Goal: Connect with others: Connect with others

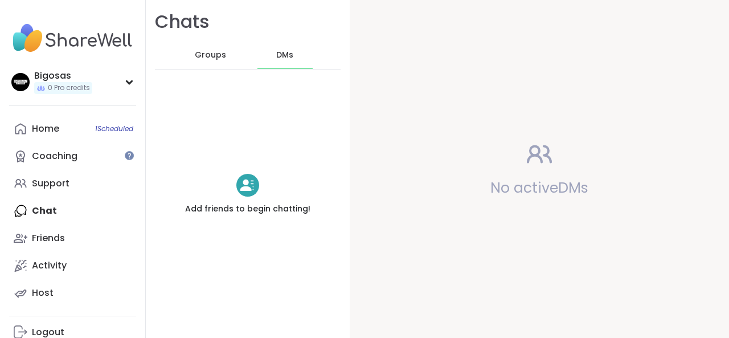
click at [54, 161] on div "Coaching" at bounding box center [55, 156] width 46 height 13
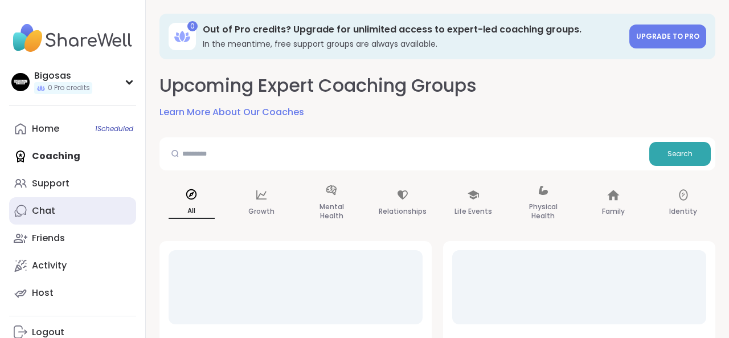
drag, startPoint x: 0, startPoint y: 0, endPoint x: 52, endPoint y: 213, distance: 219.1
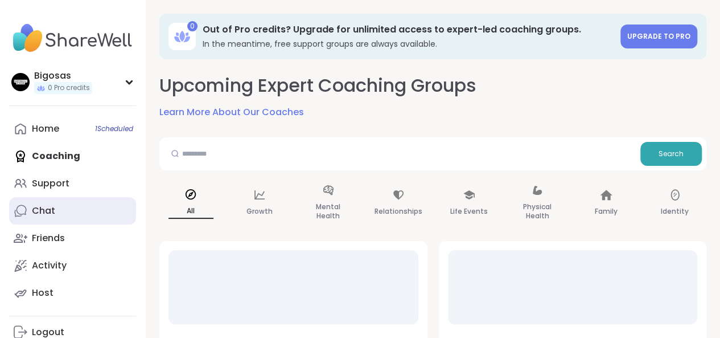
click at [52, 213] on div "Chat" at bounding box center [43, 210] width 23 height 13
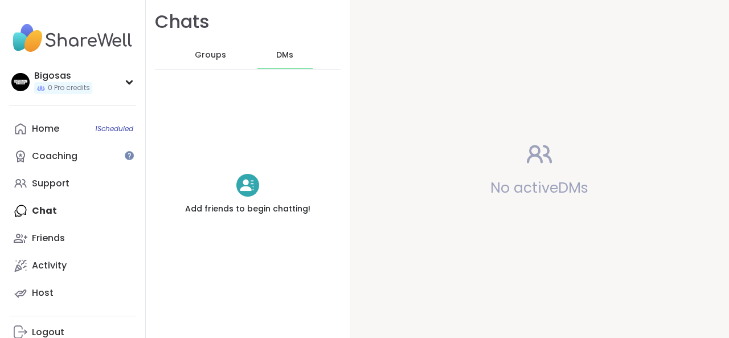
click at [214, 61] on div "Groups" at bounding box center [211, 55] width 56 height 27
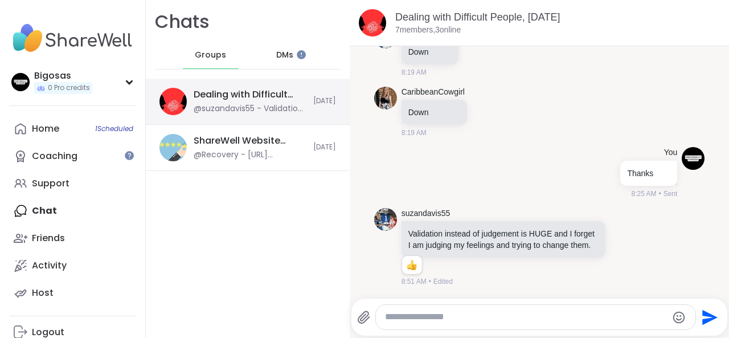
click at [250, 100] on div "Dealing with Difficult People, [DATE]" at bounding box center [250, 94] width 113 height 13
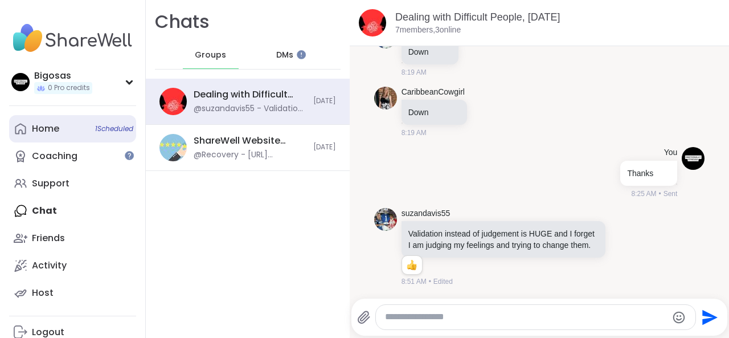
click at [86, 124] on link "Home 1 Scheduled" at bounding box center [72, 128] width 127 height 27
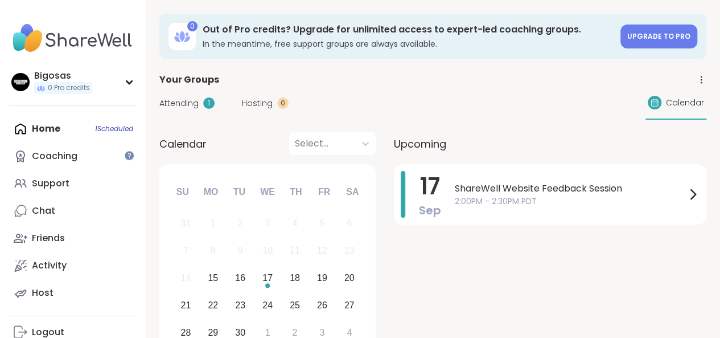
click at [161, 84] on span "Your Groups" at bounding box center [189, 80] width 60 height 14
click at [187, 102] on span "Attending" at bounding box center [178, 103] width 39 height 12
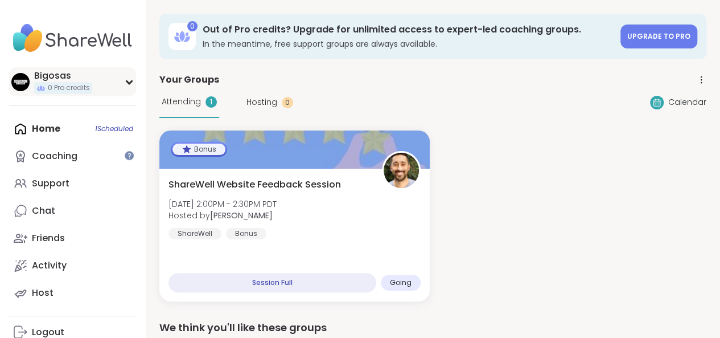
click at [54, 70] on div "Bigosas" at bounding box center [63, 75] width 58 height 13
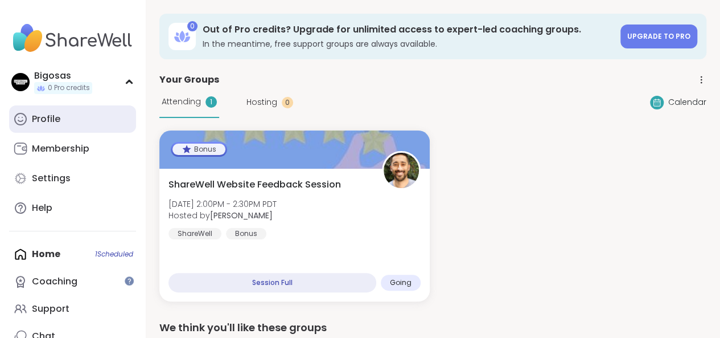
click at [75, 124] on link "Profile" at bounding box center [72, 118] width 127 height 27
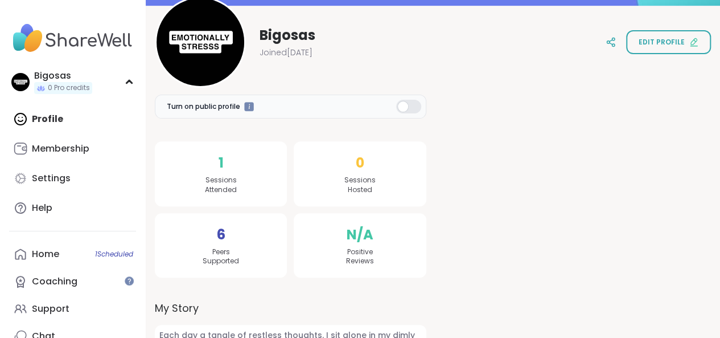
scroll to position [153, 0]
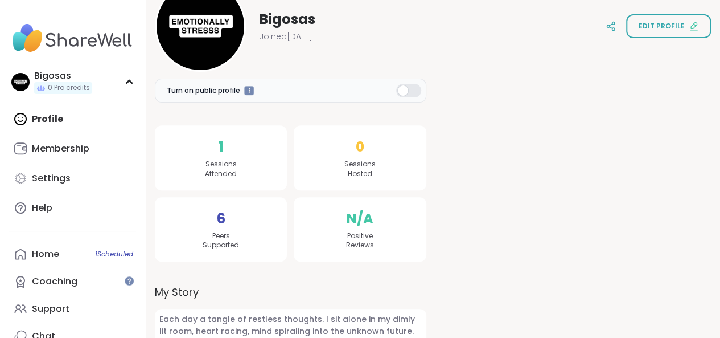
click at [237, 171] on div "1 Sessions Attended" at bounding box center [221, 157] width 132 height 65
click at [222, 214] on span "6" at bounding box center [221, 218] width 9 height 20
drag, startPoint x: 213, startPoint y: 236, endPoint x: 249, endPoint y: 244, distance: 37.3
click at [249, 244] on div "6 Peers Supported" at bounding box center [221, 229] width 132 height 65
click at [470, 118] on div at bounding box center [576, 280] width 272 height 452
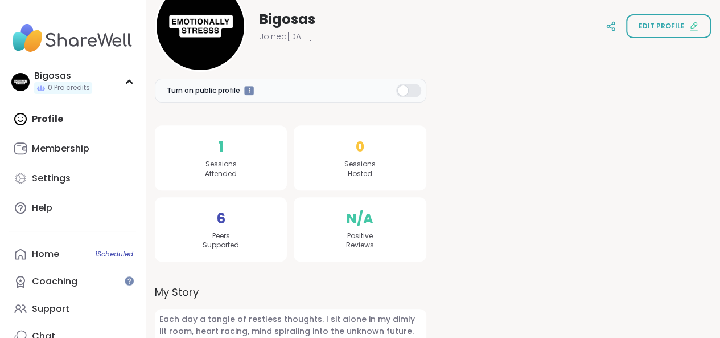
click at [503, 105] on div at bounding box center [576, 280] width 272 height 452
click at [401, 94] on div at bounding box center [408, 91] width 25 height 14
click at [669, 101] on div at bounding box center [576, 280] width 272 height 452
drag, startPoint x: 722, startPoint y: 129, endPoint x: 492, endPoint y: 132, distance: 229.4
click at [492, 132] on div at bounding box center [576, 280] width 272 height 452
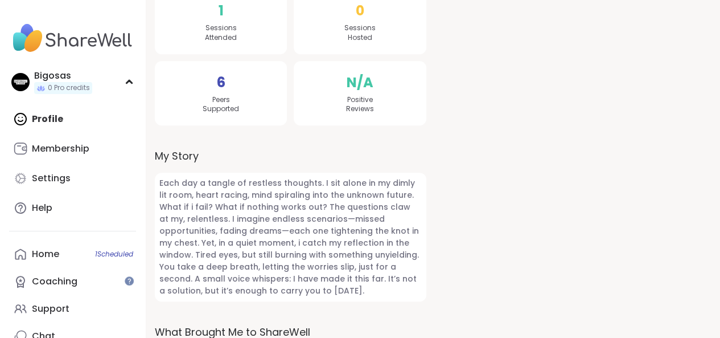
scroll to position [289, 0]
click at [79, 122] on div "Profile Membership Settings Help" at bounding box center [72, 163] width 127 height 116
click at [94, 119] on div "Profile Membership Settings Help" at bounding box center [72, 163] width 127 height 116
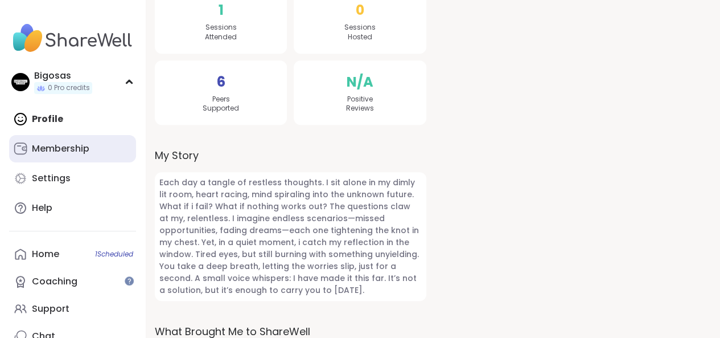
click at [86, 144] on div "Membership" at bounding box center [60, 148] width 57 height 13
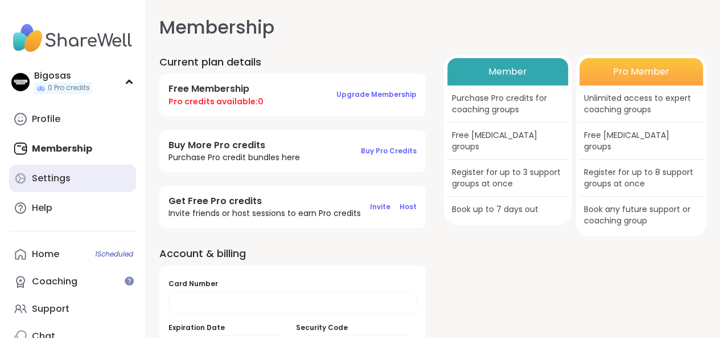
click at [67, 186] on link "Settings" at bounding box center [72, 177] width 127 height 27
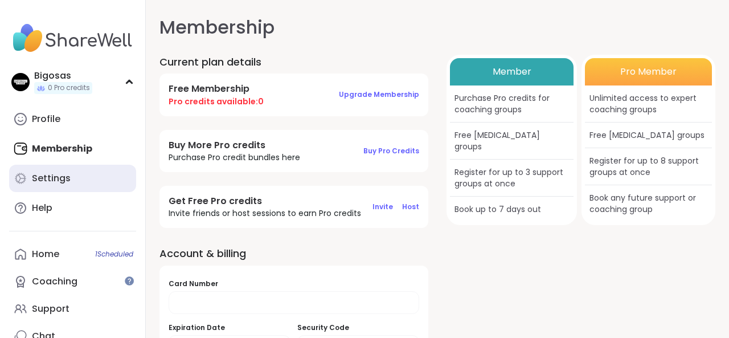
select select "**"
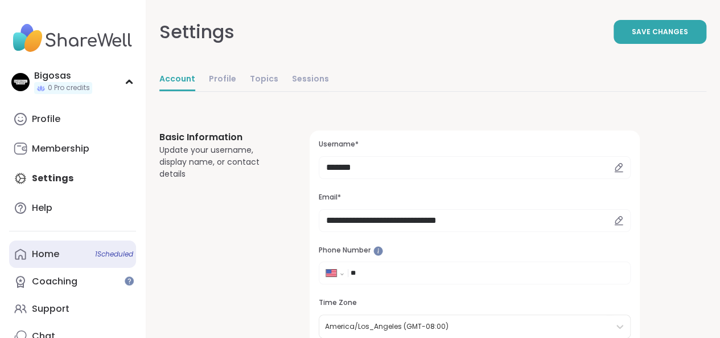
click at [80, 253] on link "Home 1 Scheduled" at bounding box center [72, 253] width 127 height 27
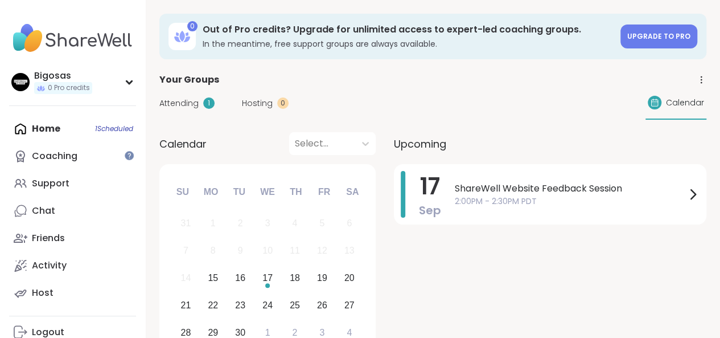
click at [170, 198] on div "Su" at bounding box center [182, 191] width 25 height 25
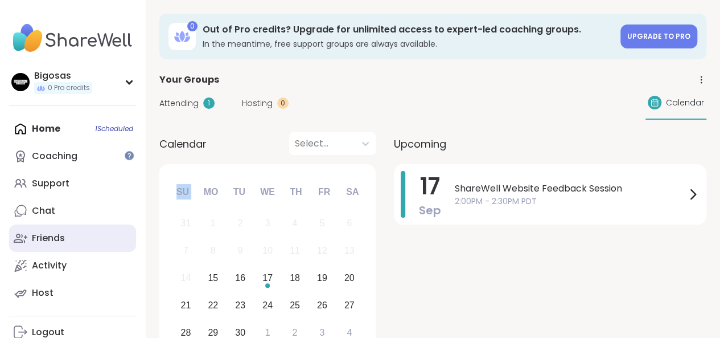
click at [109, 236] on link "Friends" at bounding box center [72, 237] width 127 height 27
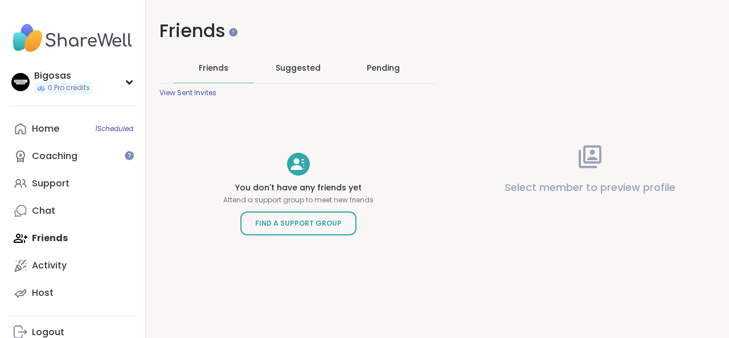
click at [330, 103] on div "Friends Friends Suggested Pending View Sent Invites You don't have any friends …" at bounding box center [298, 145] width 305 height 290
click at [328, 101] on div "Friends Friends Suggested Pending View Sent Invites You don't have any friends …" at bounding box center [298, 145] width 305 height 290
click at [288, 84] on div "Friends Suggested Pending View Sent Invites" at bounding box center [298, 75] width 278 height 44
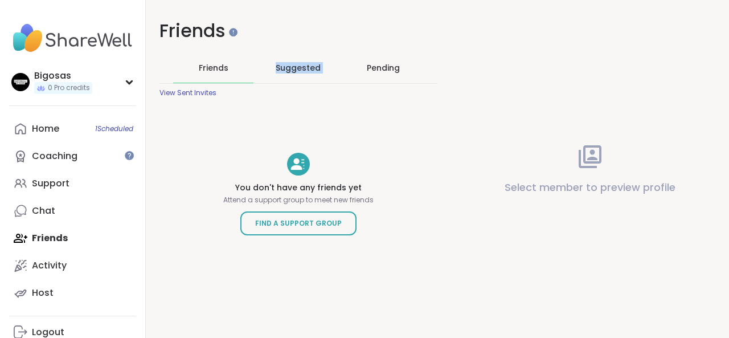
click at [288, 84] on div "Friends Suggested Pending View Sent Invites" at bounding box center [298, 75] width 278 height 44
click at [300, 68] on span "Suggested" at bounding box center [297, 67] width 45 height 11
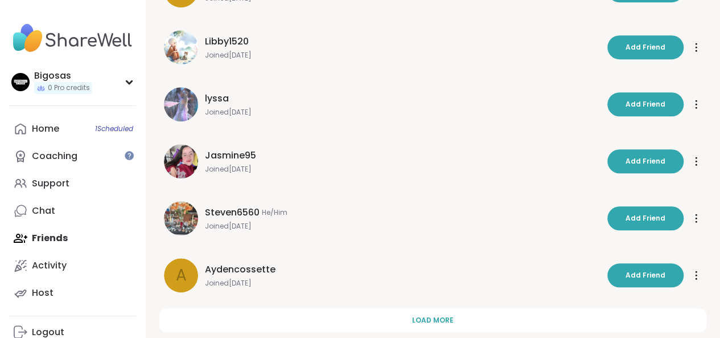
scroll to position [393, 0]
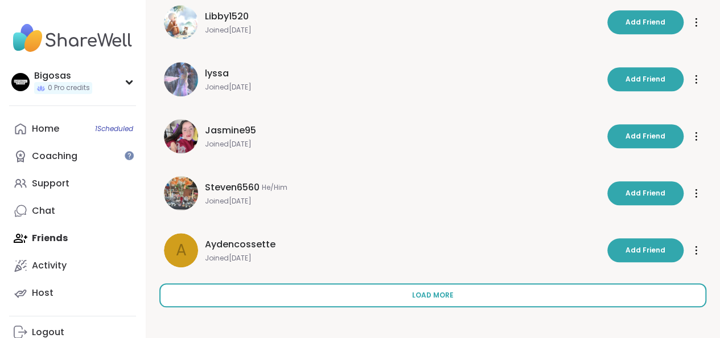
click at [412, 298] on span "Load more" at bounding box center [433, 295] width 42 height 10
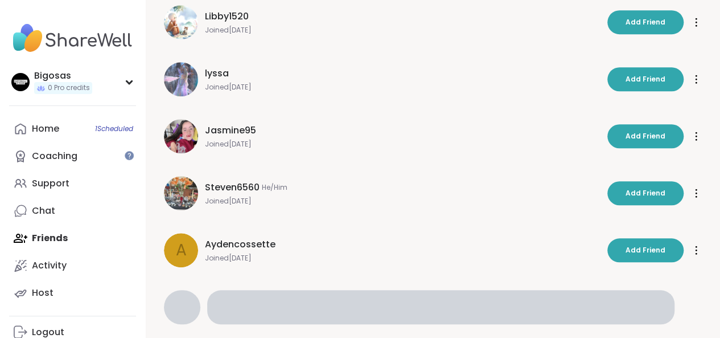
click at [0, 0] on div "Select member to preview profile" at bounding box center [0, 0] width 0 height 0
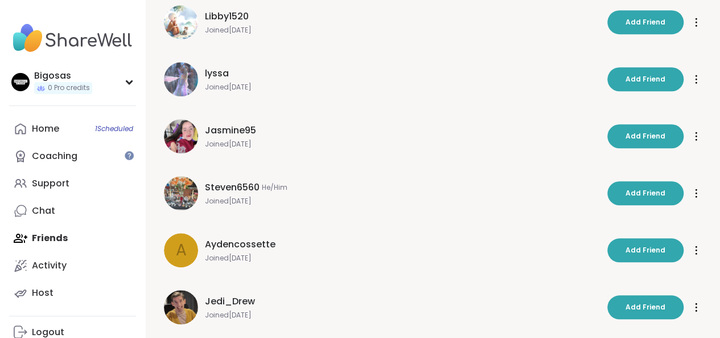
scroll to position [688, 0]
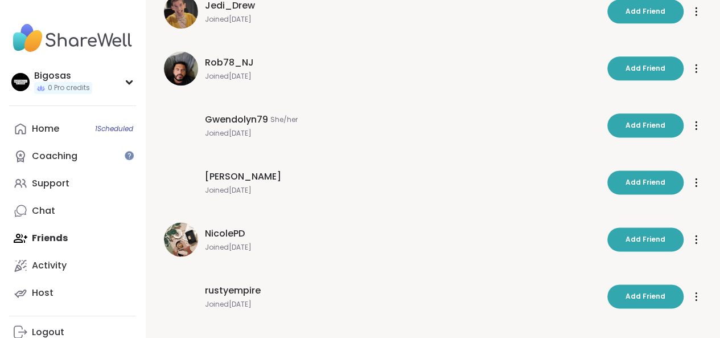
drag, startPoint x: 719, startPoint y: 318, endPoint x: 728, endPoint y: 319, distance: 9.2
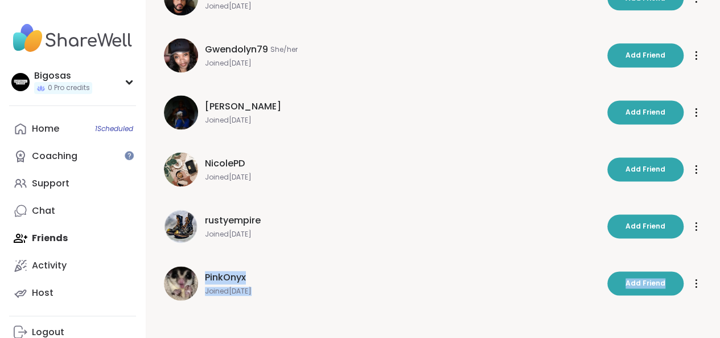
click at [0, 0] on div "Select member to preview profile" at bounding box center [0, 0] width 0 height 0
click at [352, 184] on div "NicolePD Joined [DATE] Add Friend Add Friend" at bounding box center [432, 169] width 547 height 48
drag, startPoint x: 238, startPoint y: 48, endPoint x: 258, endPoint y: 84, distance: 40.8
drag, startPoint x: 258, startPoint y: 84, endPoint x: 183, endPoint y: 50, distance: 82.3
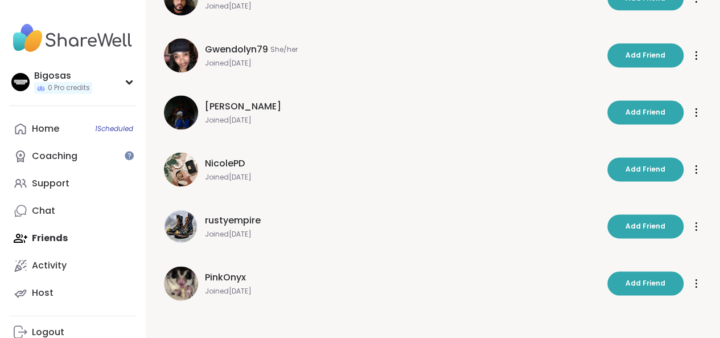
drag, startPoint x: 183, startPoint y: 50, endPoint x: 303, endPoint y: 44, distance: 120.3
click at [303, 44] on div "Gwendolyn79 She/her" at bounding box center [403, 50] width 396 height 14
drag, startPoint x: 671, startPoint y: 56, endPoint x: 226, endPoint y: 53, distance: 444.6
click at [226, 53] on span "Gwendolyn79" at bounding box center [236, 50] width 63 height 14
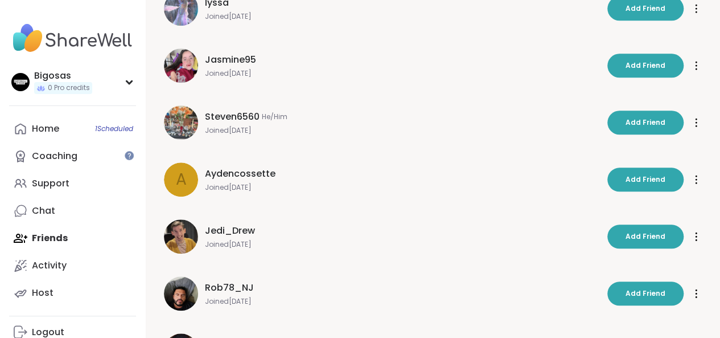
scroll to position [168, 0]
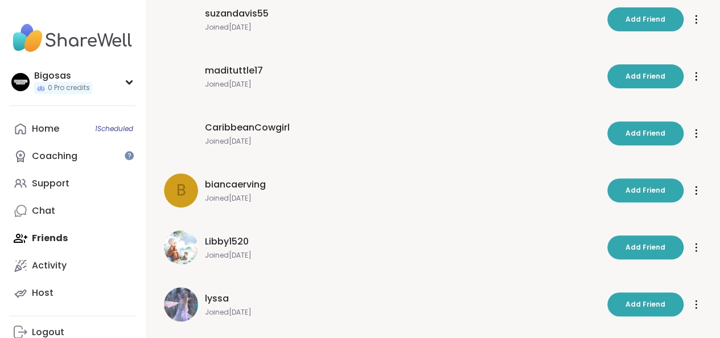
click at [0, 0] on div "Select member to preview profile" at bounding box center [0, 0] width 0 height 0
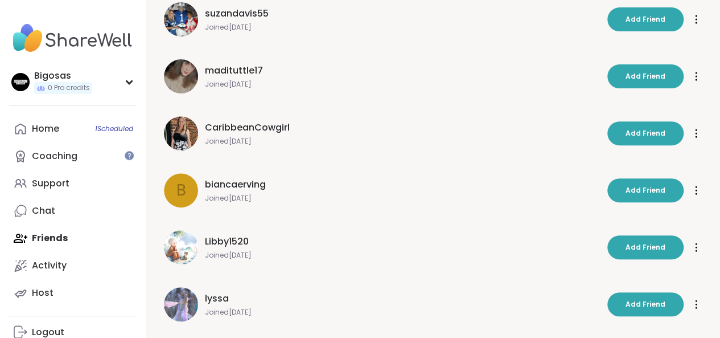
drag, startPoint x: 229, startPoint y: 68, endPoint x: 180, endPoint y: 68, distance: 49.5
click at [180, 68] on img at bounding box center [181, 76] width 34 height 34
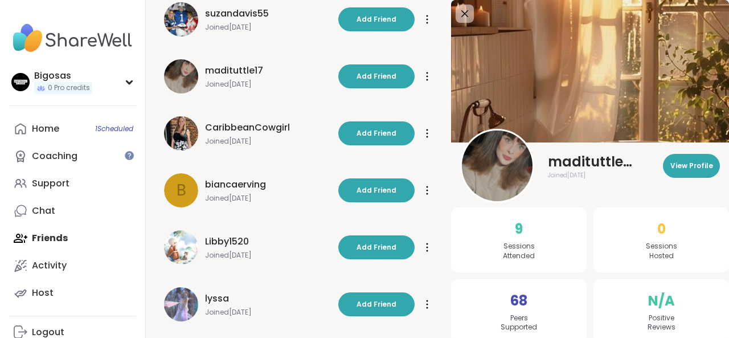
click at [180, 68] on img at bounding box center [181, 76] width 34 height 34
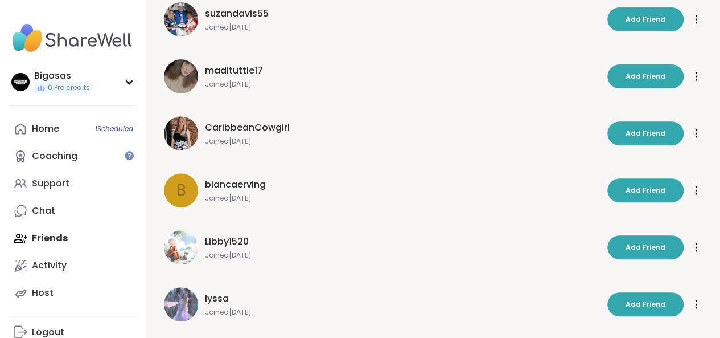
click at [180, 68] on img at bounding box center [181, 76] width 34 height 34
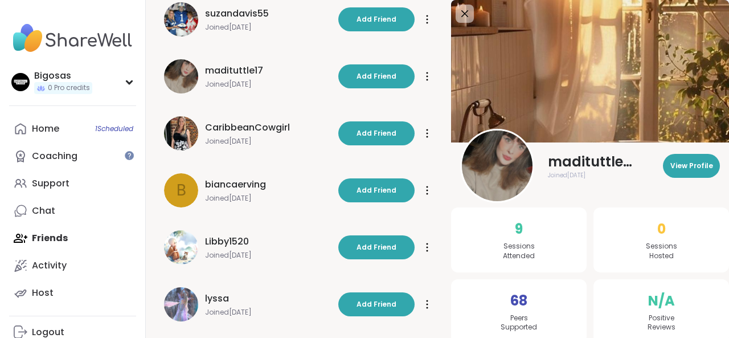
click at [180, 68] on img at bounding box center [181, 76] width 34 height 34
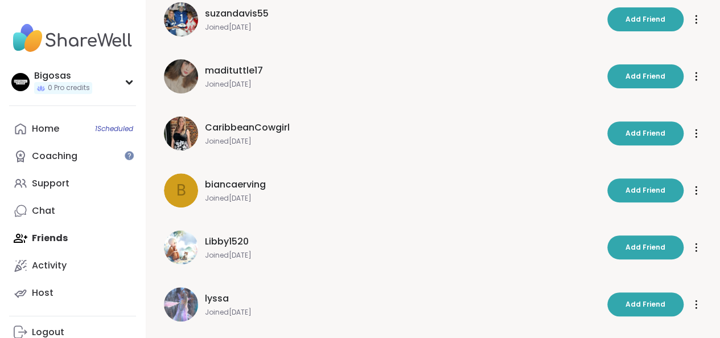
click at [180, 68] on img at bounding box center [181, 76] width 34 height 34
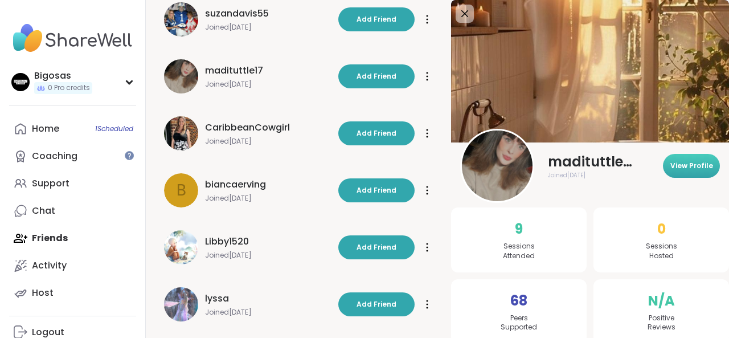
click at [676, 166] on span "View Profile" at bounding box center [691, 166] width 43 height 10
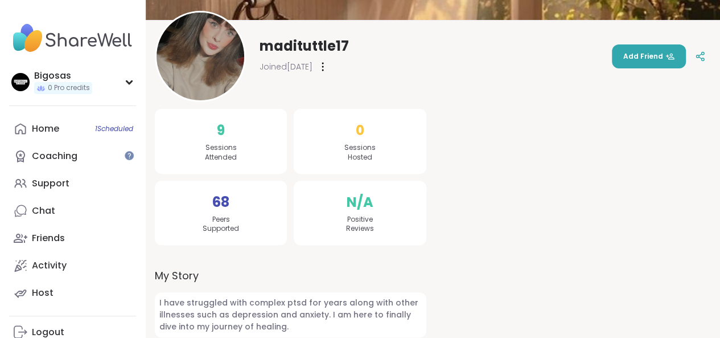
scroll to position [133, 0]
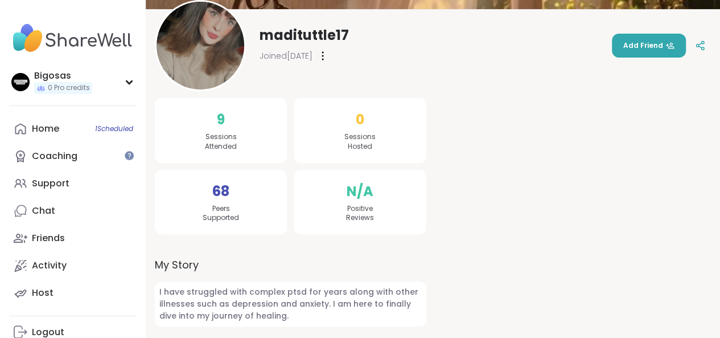
click at [636, 225] on div at bounding box center [576, 199] width 272 height 253
click at [633, 78] on div "madituttle17 Joined [DATE] Add Friend" at bounding box center [433, 45] width 556 height 91
click at [665, 51] on button "Add Friend" at bounding box center [649, 46] width 74 height 24
drag, startPoint x: 665, startPoint y: 51, endPoint x: 275, endPoint y: 249, distance: 436.8
click at [275, 249] on div "9 Sessions Attended 68 Peers Supported 0 Sessions Hosted N/A Positive Reviews M…" at bounding box center [291, 200] width 272 height 251
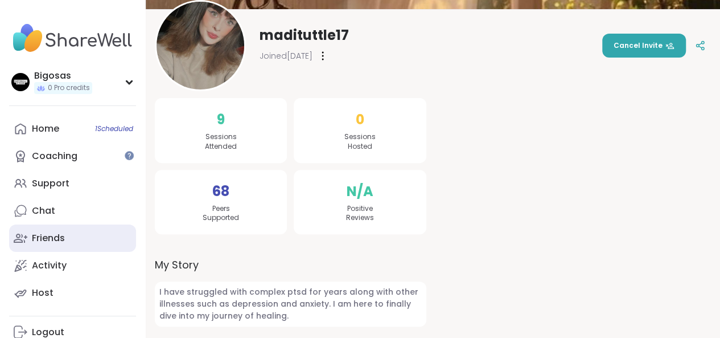
click at [71, 241] on link "Friends" at bounding box center [72, 237] width 127 height 27
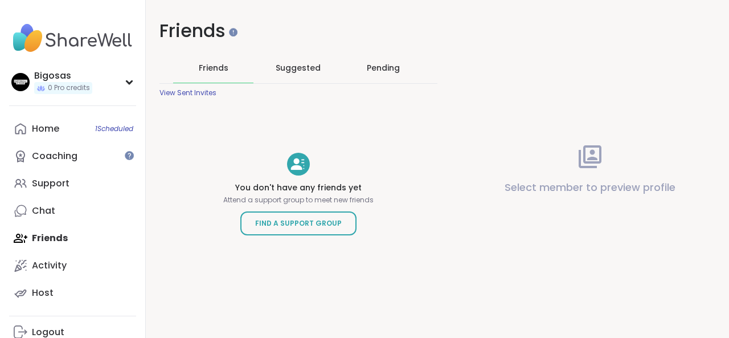
click at [286, 68] on span "Suggested" at bounding box center [297, 67] width 45 height 11
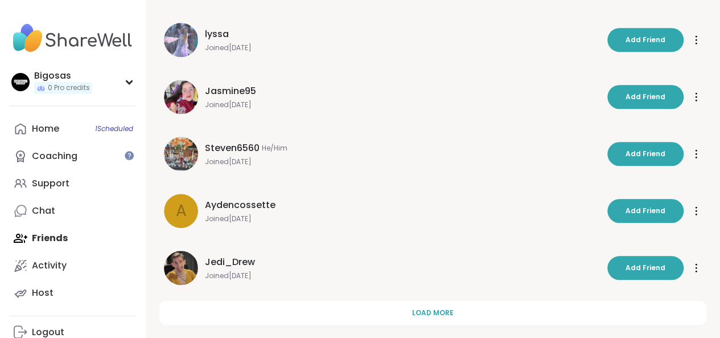
scroll to position [393, 0]
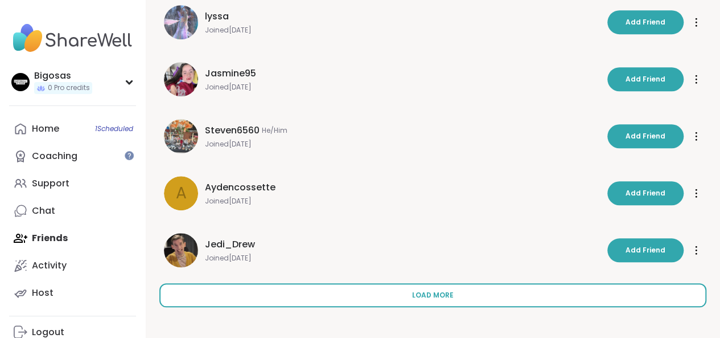
click at [372, 293] on button "Load more" at bounding box center [432, 295] width 547 height 24
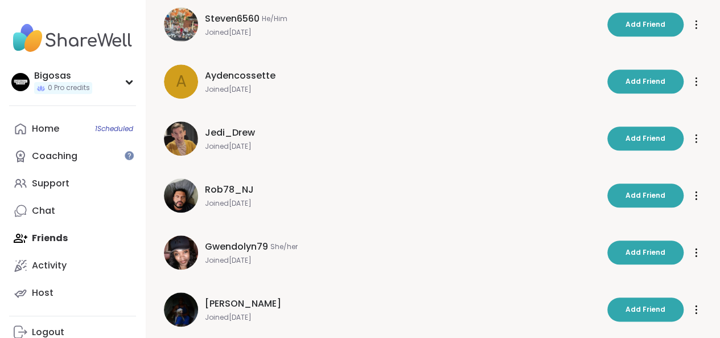
scroll to position [508, 0]
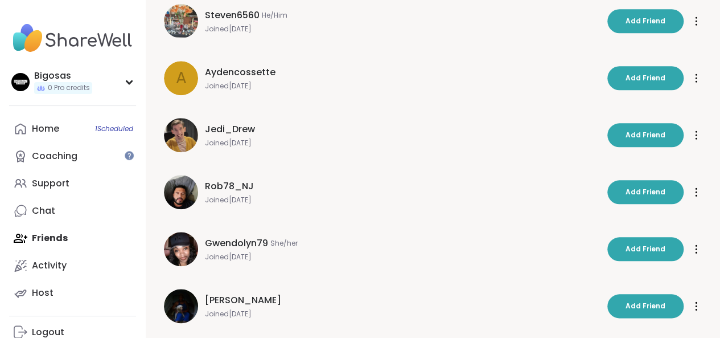
click at [0, 0] on div "Select member to preview profile" at bounding box center [0, 0] width 0 height 0
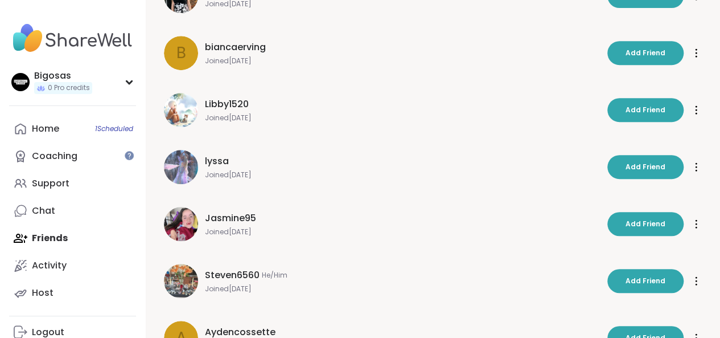
scroll to position [0, 0]
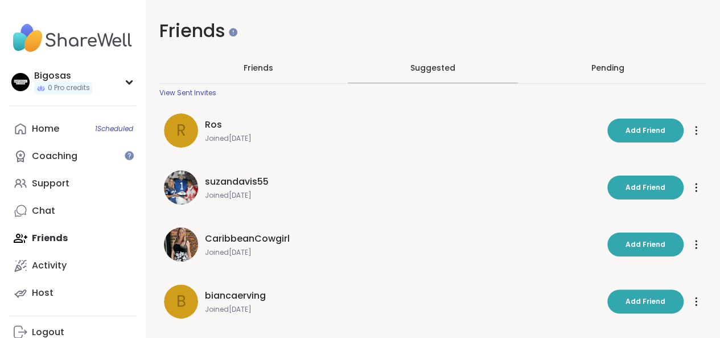
drag, startPoint x: 728, startPoint y: 86, endPoint x: 684, endPoint y: 11, distance: 86.5
click at [0, 0] on div "Select member to preview profile" at bounding box center [0, 0] width 0 height 0
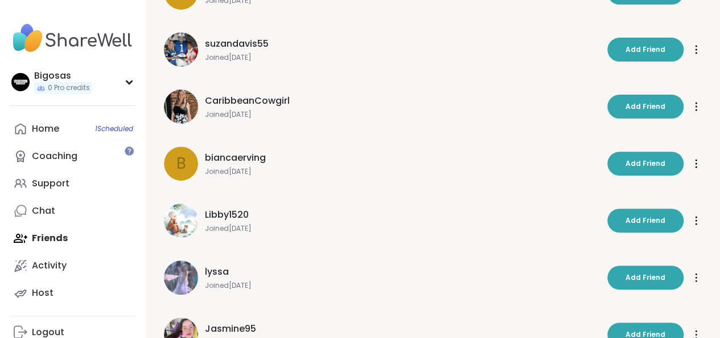
scroll to position [10, 0]
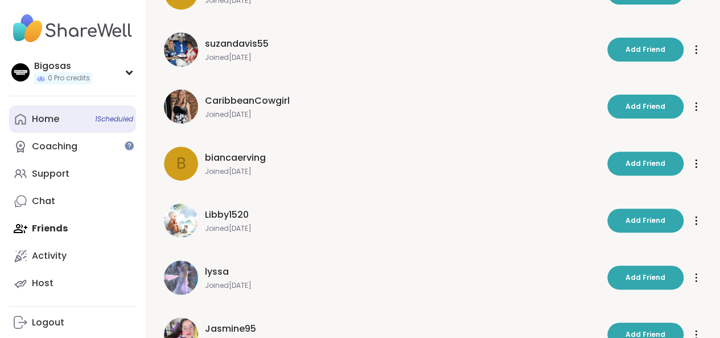
drag, startPoint x: 726, startPoint y: 31, endPoint x: 65, endPoint y: 115, distance: 666.1
click at [65, 115] on link "Home 1 Scheduled" at bounding box center [72, 118] width 127 height 27
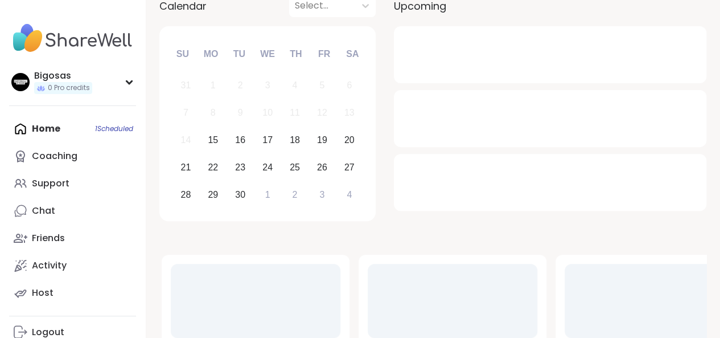
click at [65, 115] on div "Home 1 Scheduled Coaching Support Chat Friends Activity Host" at bounding box center [72, 210] width 127 height 191
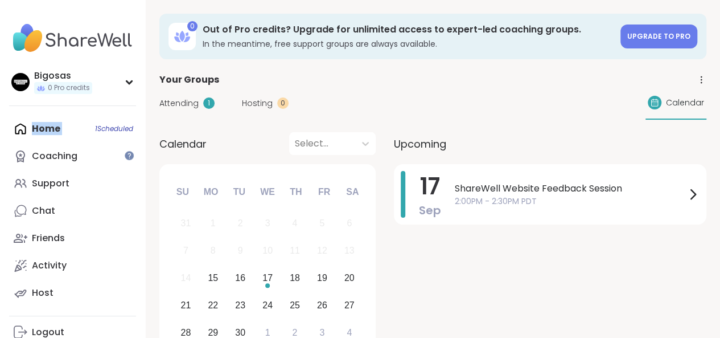
drag, startPoint x: 65, startPoint y: 115, endPoint x: 0, endPoint y: 116, distance: 65.5
drag, startPoint x: 0, startPoint y: 116, endPoint x: 252, endPoint y: 94, distance: 253.1
click at [252, 94] on div "Attending 1 Hosting 0 Calendar" at bounding box center [432, 103] width 547 height 33
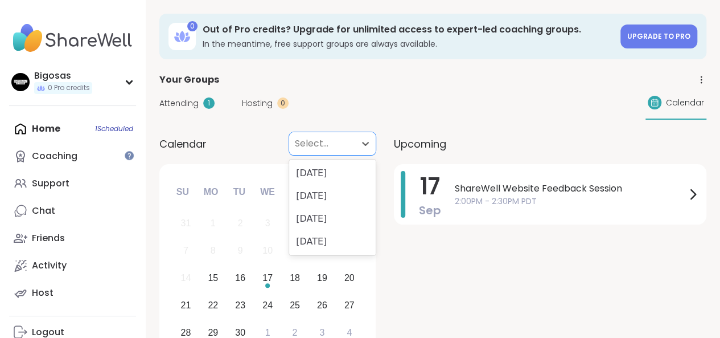
click at [334, 140] on div at bounding box center [322, 143] width 55 height 16
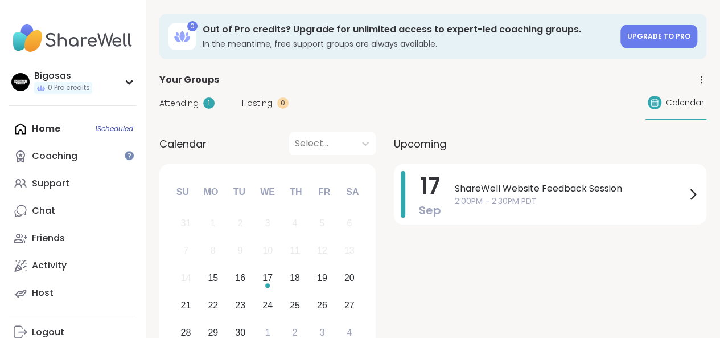
drag, startPoint x: 718, startPoint y: 78, endPoint x: 323, endPoint y: 162, distance: 404.3
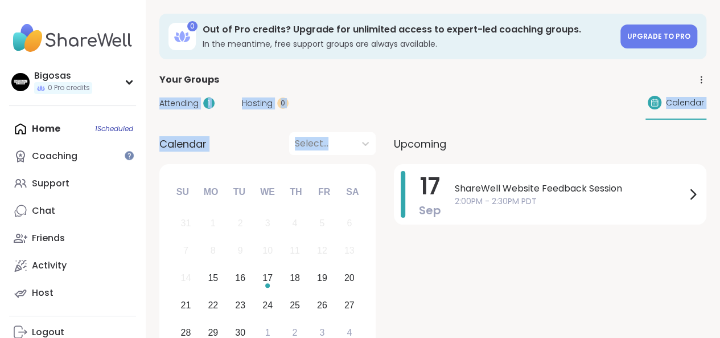
click at [220, 153] on div "Calendar Select..." at bounding box center [267, 143] width 216 height 23
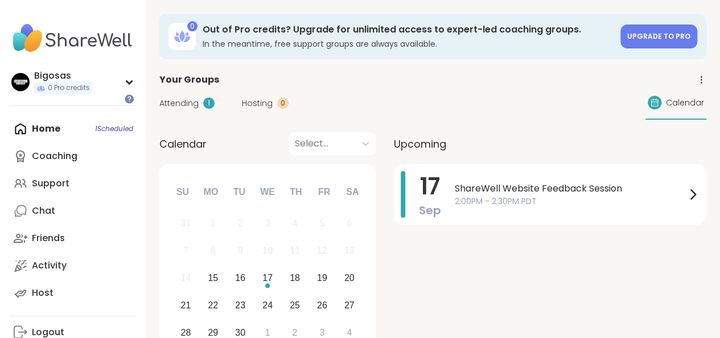
scroll to position [57, 0]
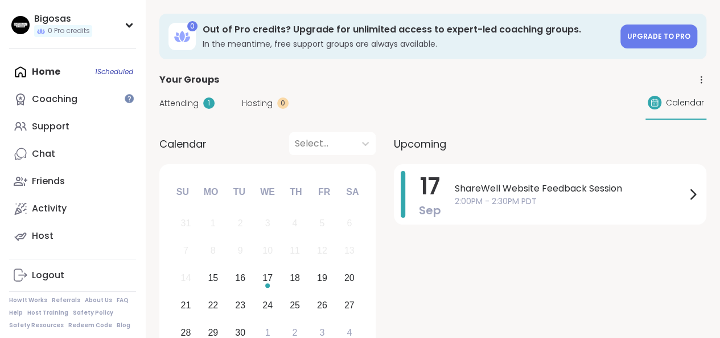
click at [52, 79] on div "Home 1 Scheduled Coaching Support Chat Friends Activity Host" at bounding box center [72, 153] width 127 height 191
click at [52, 73] on div "Home 1 Scheduled Coaching Support Chat Friends Activity Host" at bounding box center [72, 153] width 127 height 191
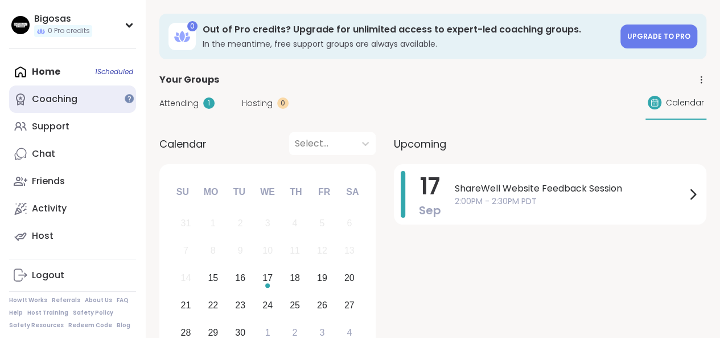
click at [52, 102] on div "Coaching" at bounding box center [55, 99] width 46 height 13
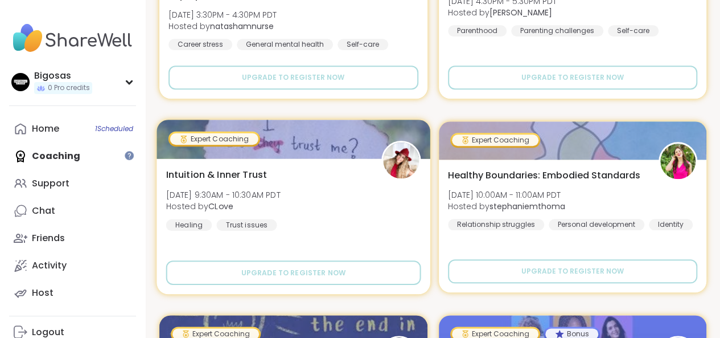
scroll to position [569, 0]
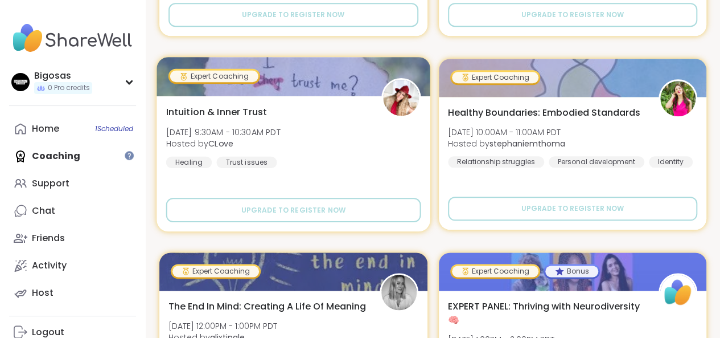
click at [204, 106] on span "Intuition & Inner Trust" at bounding box center [216, 112] width 101 height 14
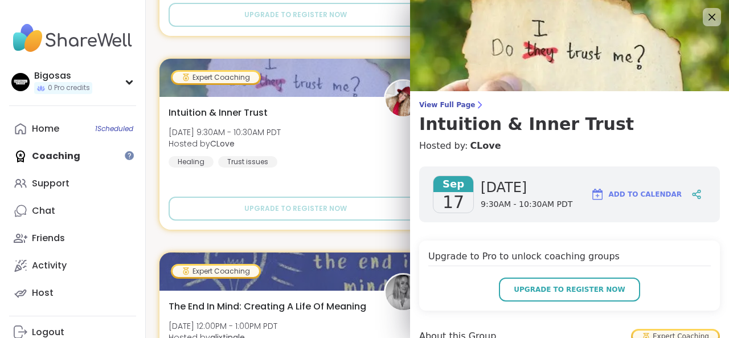
click at [593, 192] on img at bounding box center [597, 194] width 14 height 14
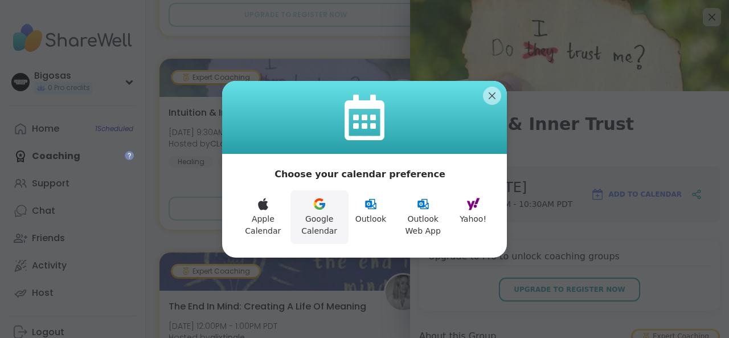
click at [326, 217] on button "Google Calendar" at bounding box center [319, 217] width 58 height 54
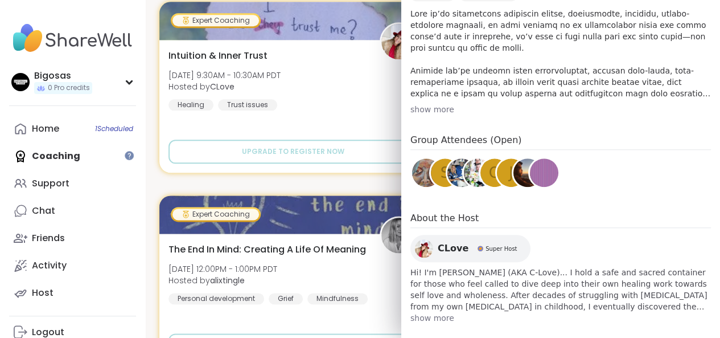
scroll to position [375, 0]
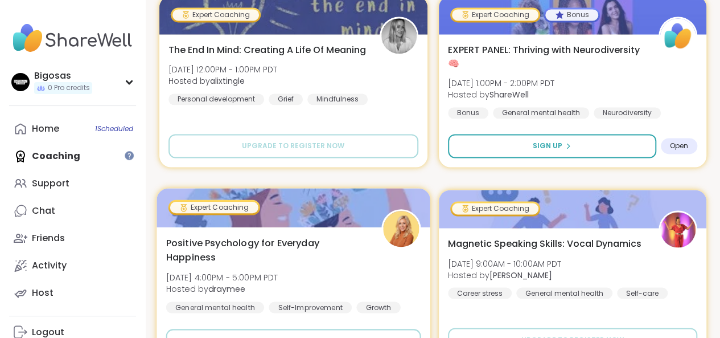
scroll to position [854, 0]
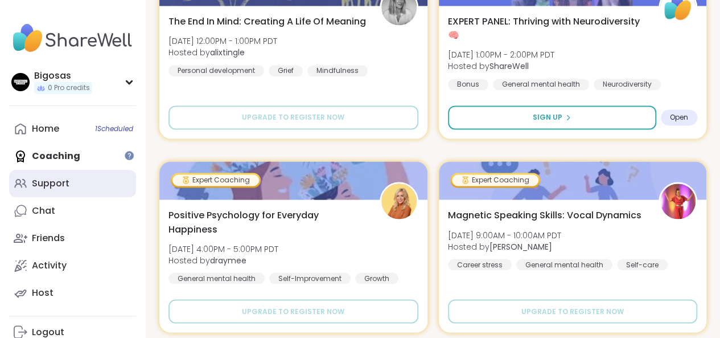
click at [76, 174] on link "Support" at bounding box center [72, 183] width 127 height 27
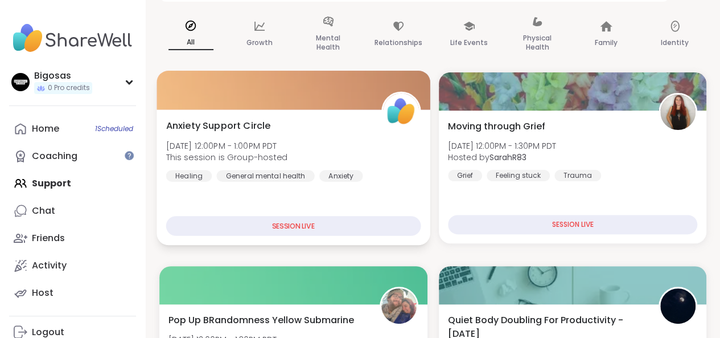
scroll to position [114, 0]
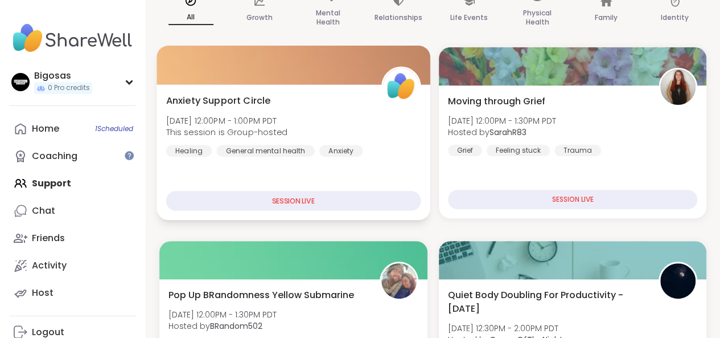
click at [224, 107] on span "Anxiety Support Circle" at bounding box center [218, 100] width 105 height 14
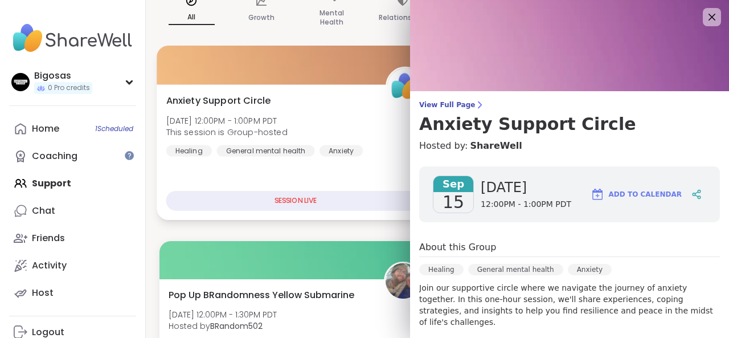
click at [317, 200] on div "SESSION LIVE" at bounding box center [295, 201] width 259 height 20
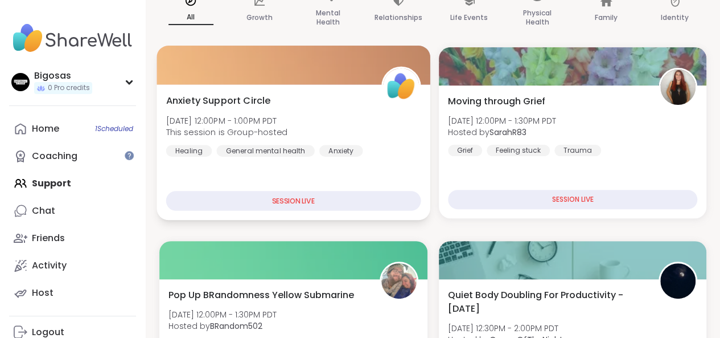
click at [317, 200] on div "SESSION LIVE" at bounding box center [293, 201] width 254 height 20
click at [383, 203] on div "SESSION LIVE" at bounding box center [293, 201] width 254 height 20
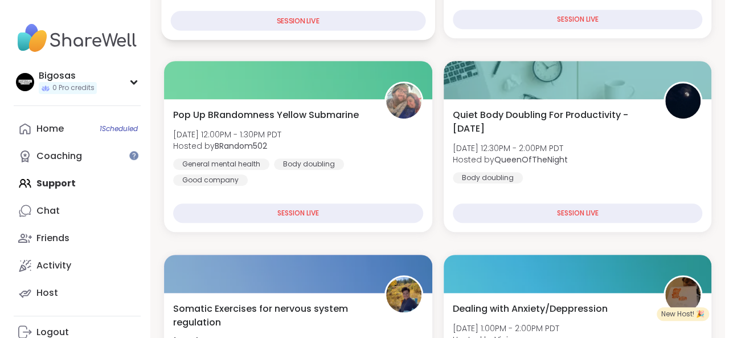
scroll to position [228, 0]
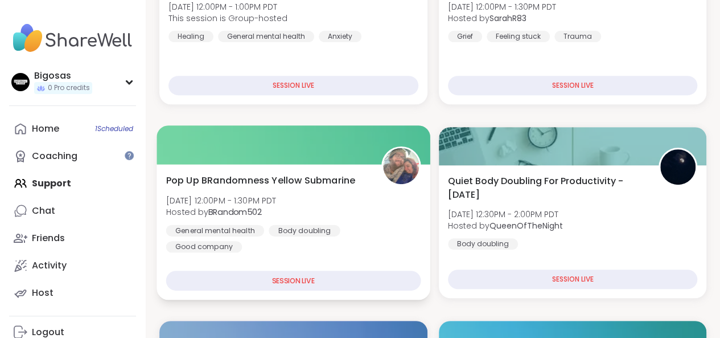
click at [392, 155] on img at bounding box center [401, 166] width 36 height 36
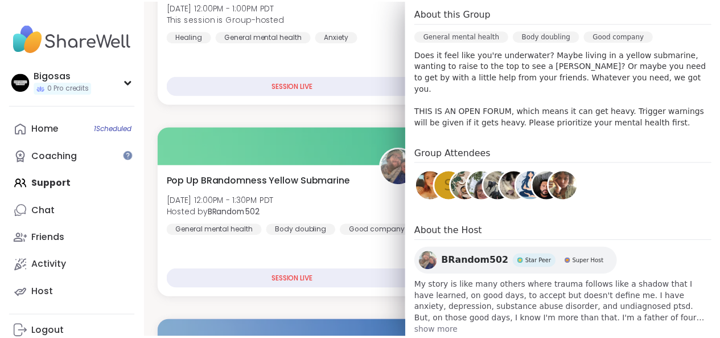
scroll to position [268, 0]
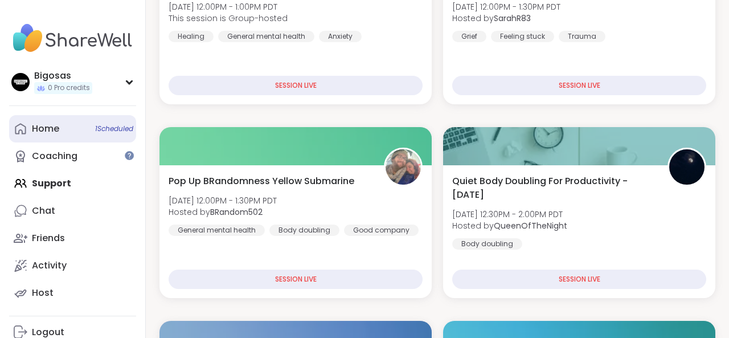
click at [39, 133] on div "Home 1 Scheduled" at bounding box center [45, 128] width 27 height 13
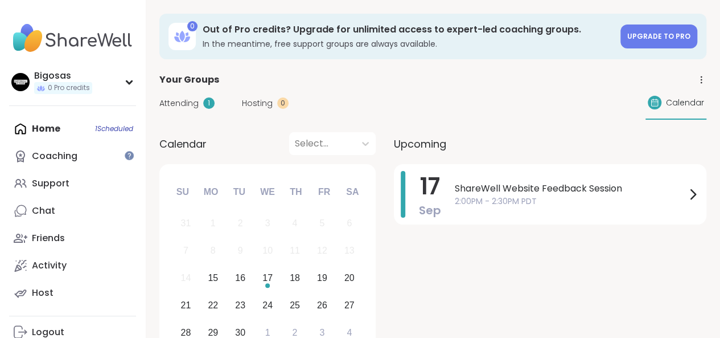
click at [191, 98] on span "Attending" at bounding box center [178, 103] width 39 height 12
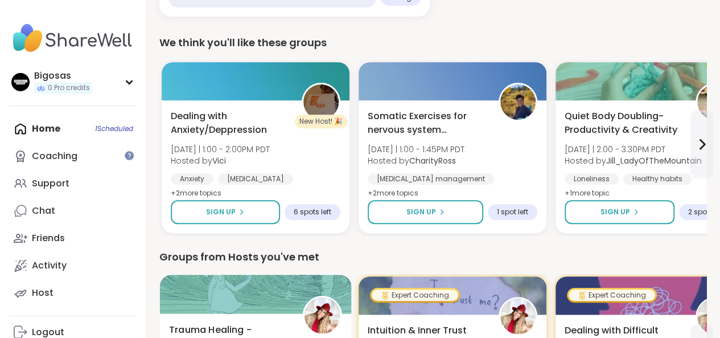
scroll to position [455, 0]
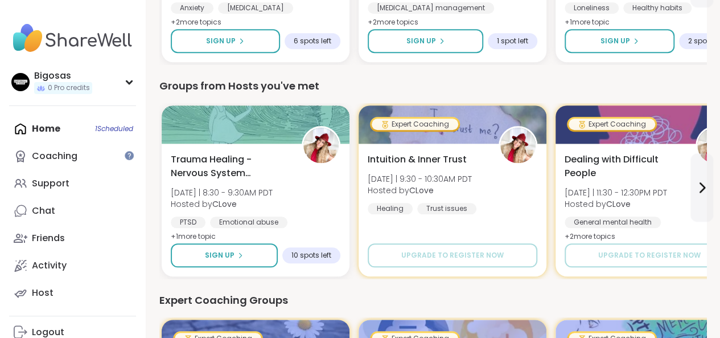
click at [117, 133] on div "Home 1 Scheduled Coaching Support Chat Friends Activity Host" at bounding box center [72, 210] width 127 height 191
click at [110, 128] on div "Home 1 Scheduled Coaching Support Chat Friends Activity Host" at bounding box center [72, 210] width 127 height 191
click at [42, 135] on div "Home 1 Scheduled Coaching Support Chat Friends Activity Host" at bounding box center [72, 210] width 127 height 191
click at [48, 128] on div "Home 1 Scheduled Coaching Support Chat Friends Activity Host" at bounding box center [72, 210] width 127 height 191
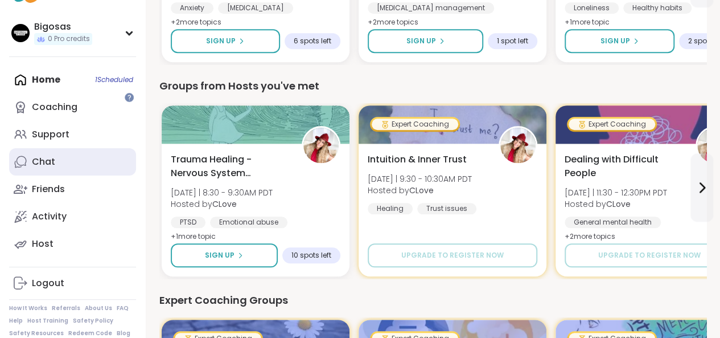
scroll to position [58, 0]
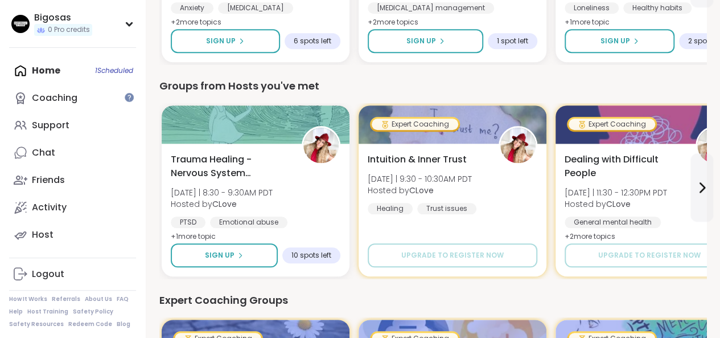
click at [52, 74] on div "Home 1 Scheduled Coaching Support Chat Friends Activity Host" at bounding box center [72, 152] width 127 height 191
drag, startPoint x: 39, startPoint y: 89, endPoint x: 33, endPoint y: 79, distance: 12.2
click at [38, 89] on link "Coaching" at bounding box center [72, 97] width 127 height 27
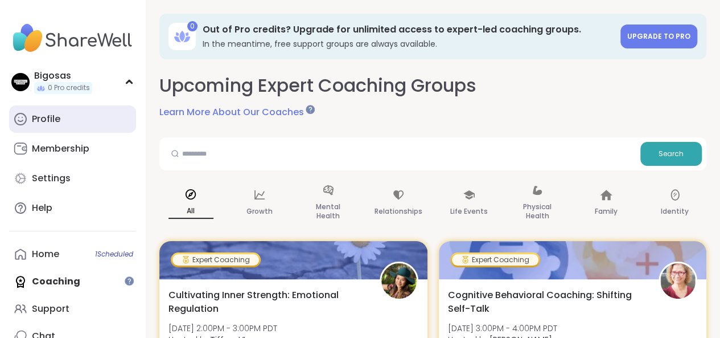
click at [80, 129] on link "Profile" at bounding box center [72, 118] width 127 height 27
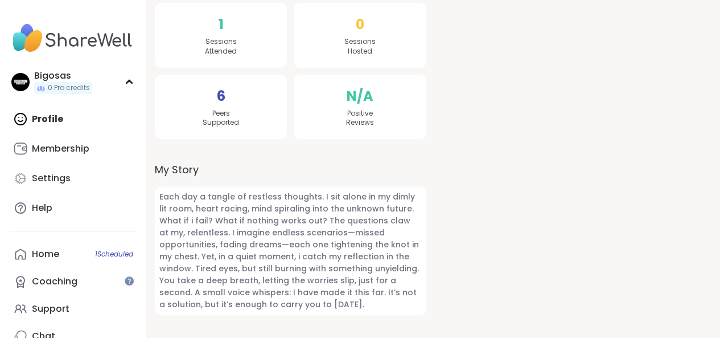
scroll to position [331, 0]
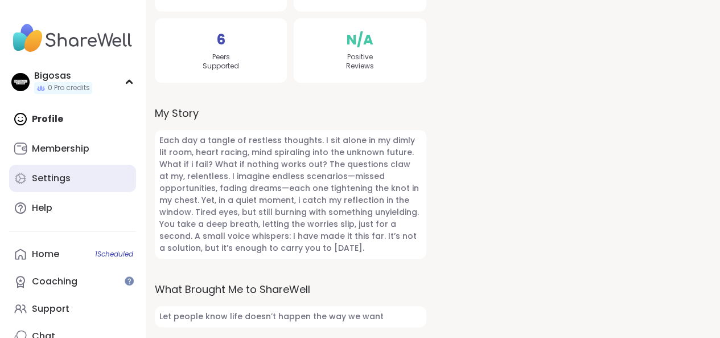
click at [65, 172] on div "Settings" at bounding box center [51, 178] width 39 height 13
select select "**"
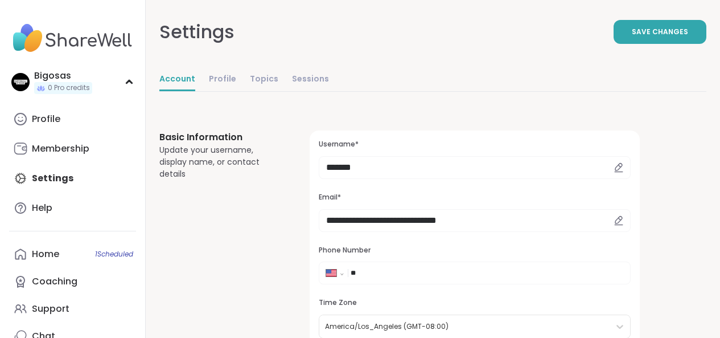
select select "**"
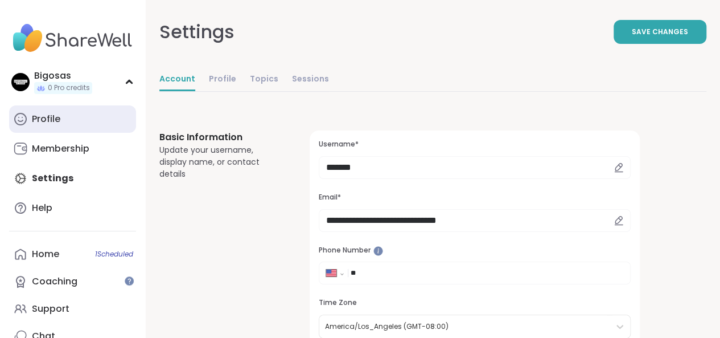
click at [26, 124] on icon at bounding box center [21, 119] width 14 height 14
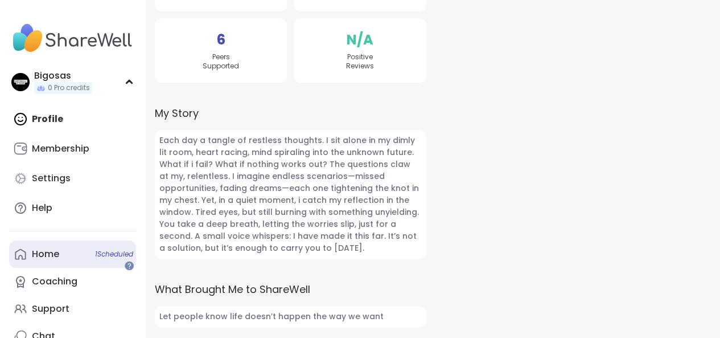
scroll to position [114, 0]
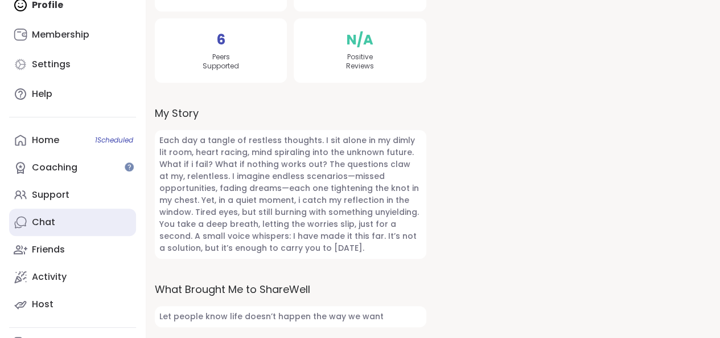
click at [68, 215] on link "Chat" at bounding box center [72, 221] width 127 height 27
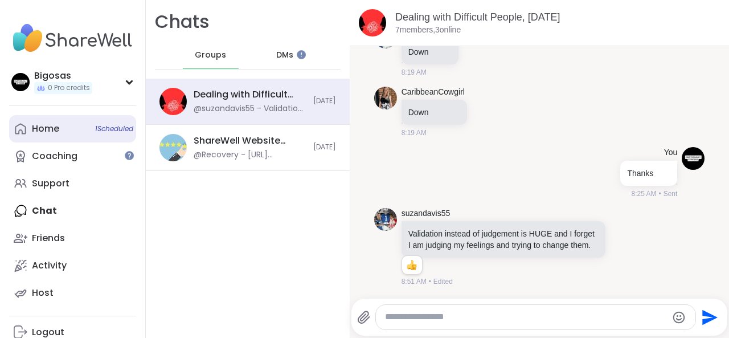
click at [64, 136] on link "Home 1 Scheduled" at bounding box center [72, 128] width 127 height 27
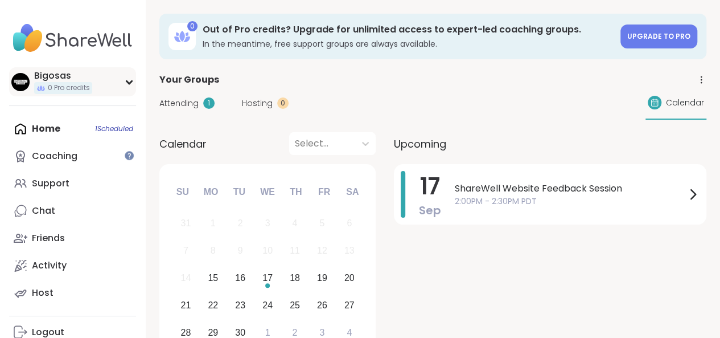
click at [123, 81] on div "Bigosas 0 Pro credits" at bounding box center [72, 81] width 127 height 29
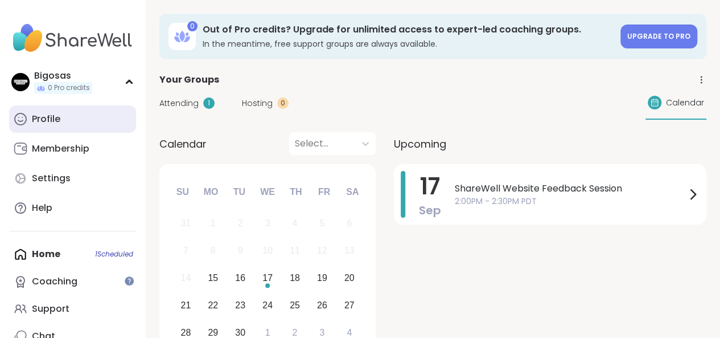
click at [34, 120] on div "Profile" at bounding box center [46, 119] width 28 height 13
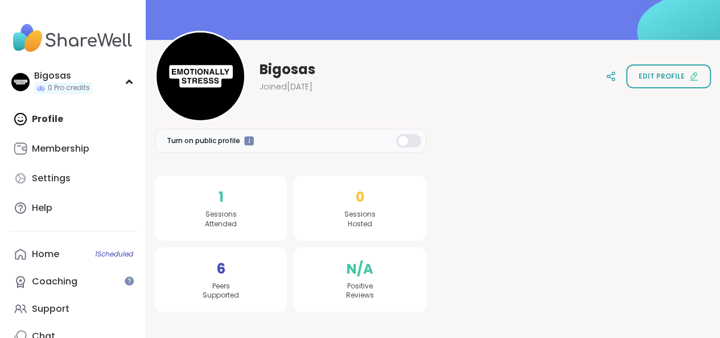
scroll to position [114, 0]
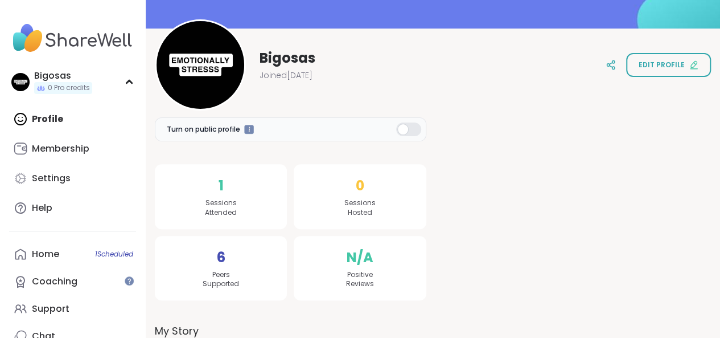
click at [405, 137] on label "Turn on public profile" at bounding box center [291, 129] width 272 height 24
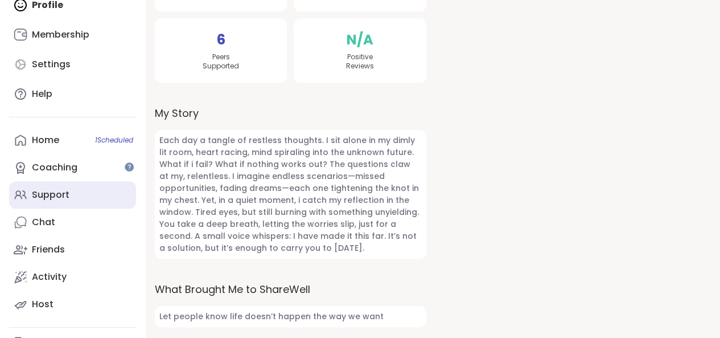
click at [74, 182] on link "Support" at bounding box center [72, 194] width 127 height 27
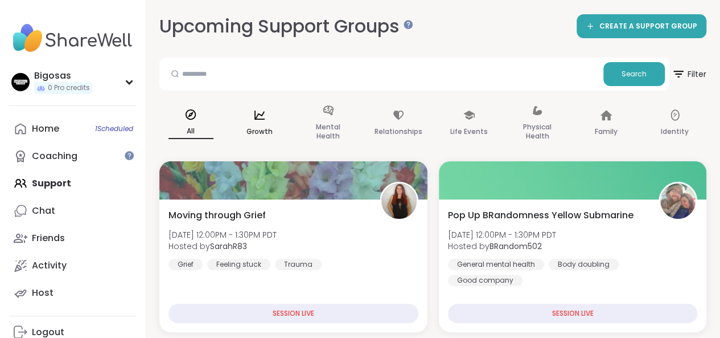
click at [258, 109] on icon at bounding box center [259, 115] width 13 height 13
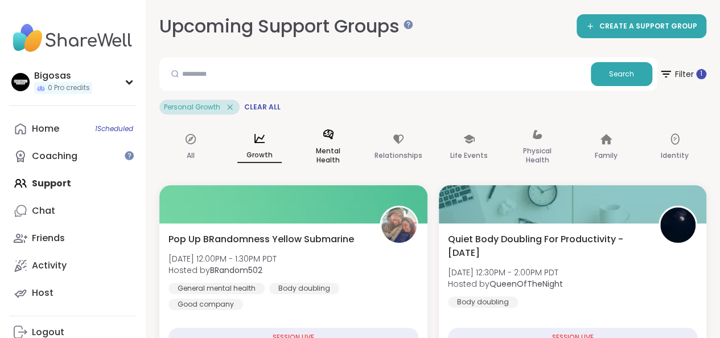
scroll to position [57, 0]
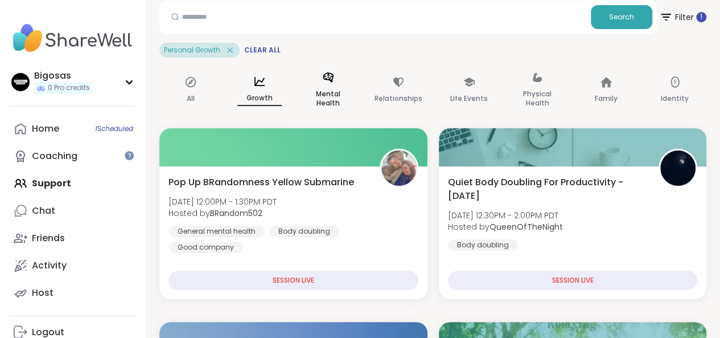
click at [327, 92] on p "Mental Health" at bounding box center [328, 98] width 45 height 23
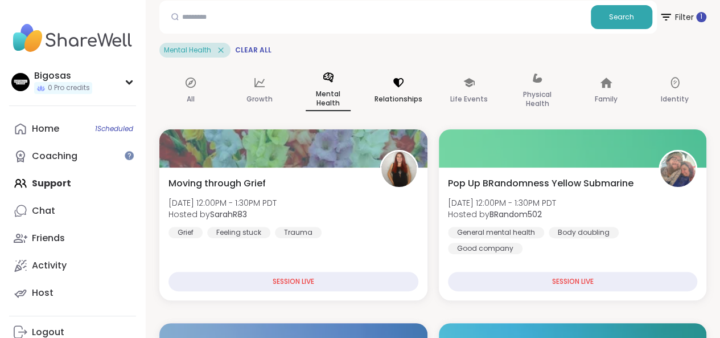
click at [384, 85] on div "Relationships" at bounding box center [398, 91] width 66 height 58
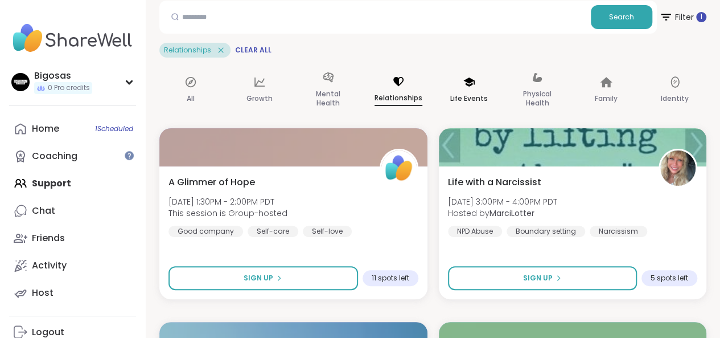
click at [456, 100] on p "Life Events" at bounding box center [469, 99] width 38 height 14
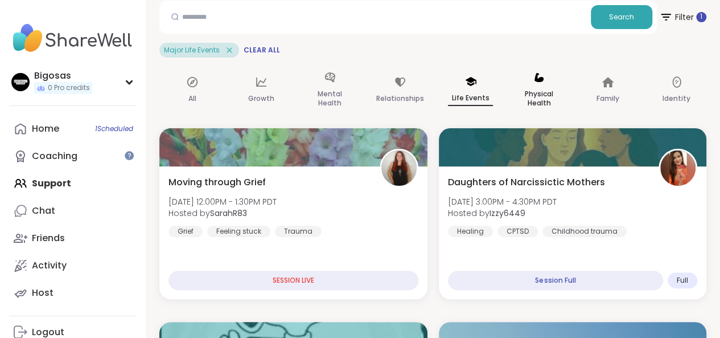
click at [527, 99] on p "Physical Health" at bounding box center [539, 98] width 45 height 23
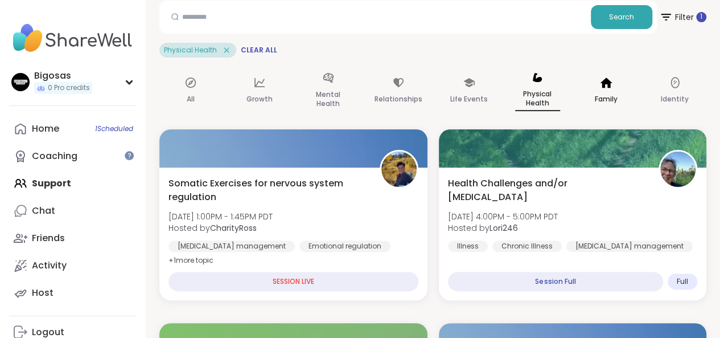
click at [592, 93] on div "Family" at bounding box center [606, 91] width 63 height 58
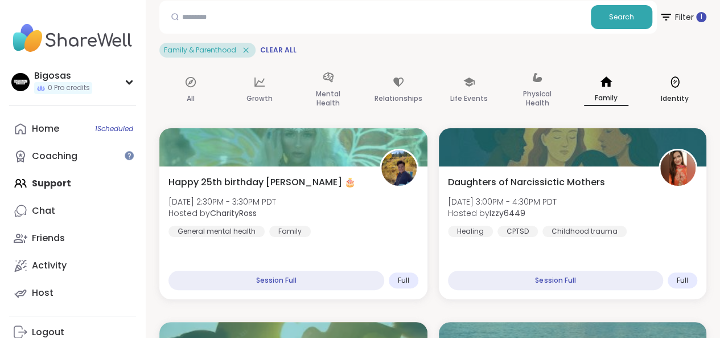
click at [670, 91] on div "Identity" at bounding box center [674, 90] width 63 height 57
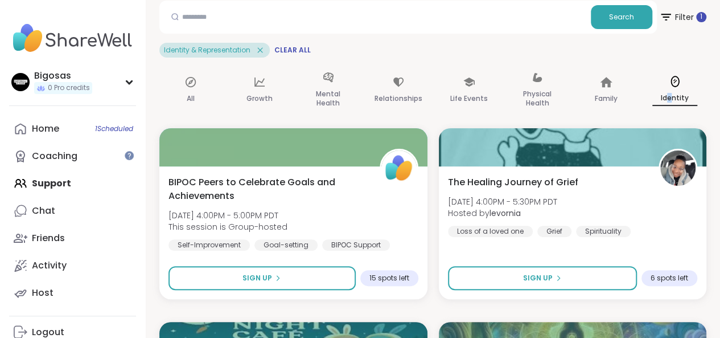
scroll to position [352, 0]
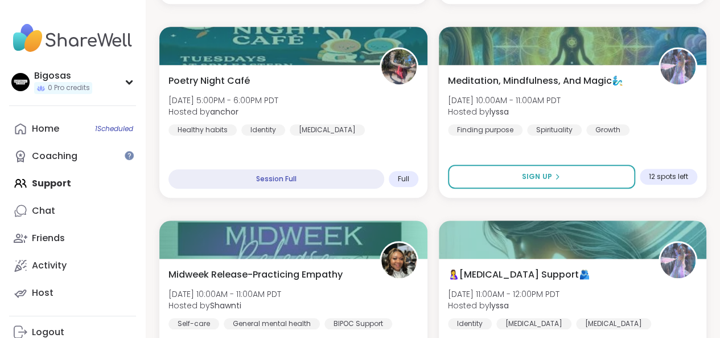
click at [76, 113] on div "Bigosas 0 Pro credits Profile Membership Settings Help Home 1 Scheduled Coachin…" at bounding box center [73, 171] width 146 height 342
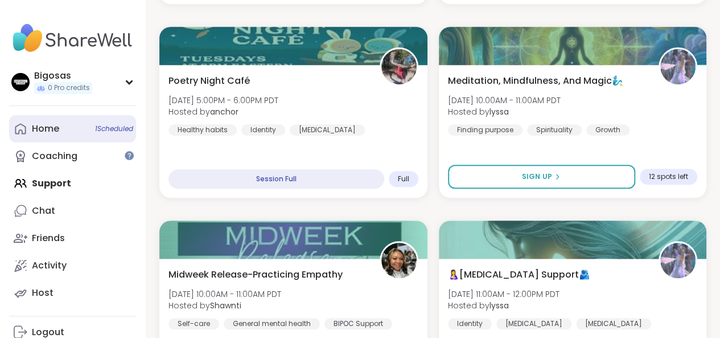
click at [63, 125] on link "Home 1 Scheduled" at bounding box center [72, 128] width 127 height 27
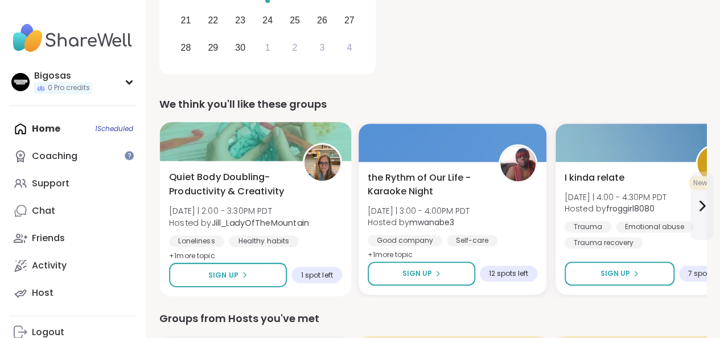
scroll to position [455, 0]
